Goal: Navigation & Orientation: Understand site structure

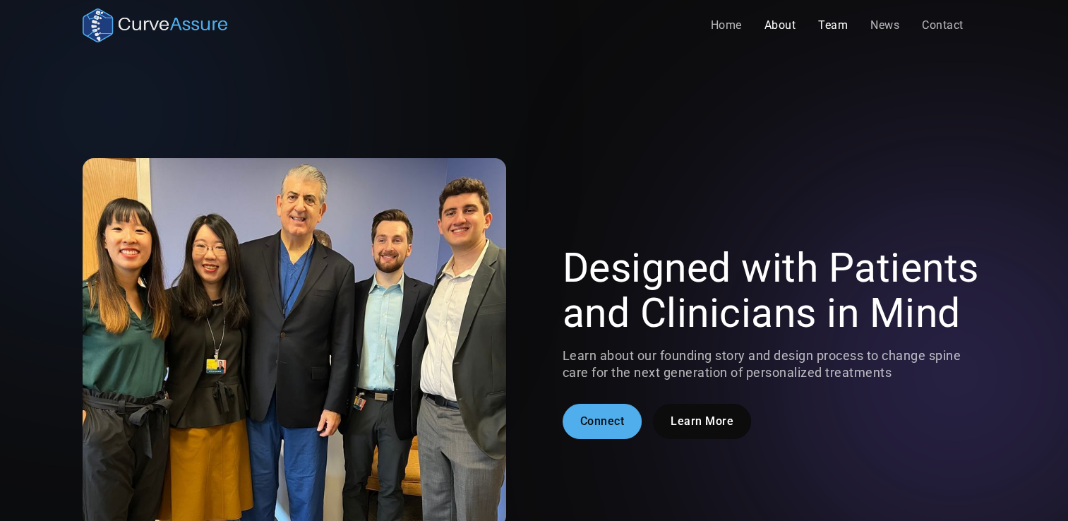
click at [828, 30] on link "Team" at bounding box center [833, 25] width 52 height 28
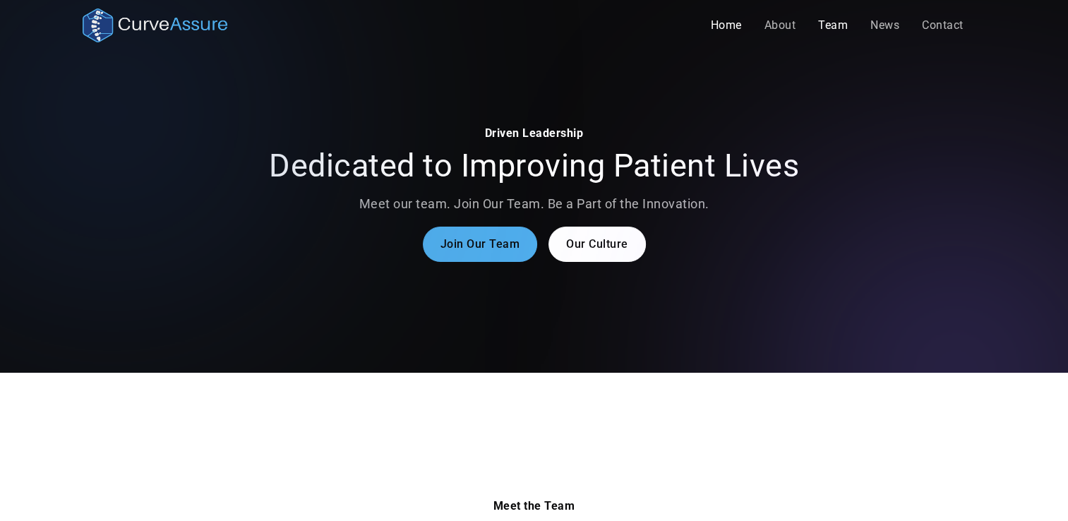
click at [732, 24] on link "Home" at bounding box center [727, 25] width 54 height 28
